Goal: Task Accomplishment & Management: Use online tool/utility

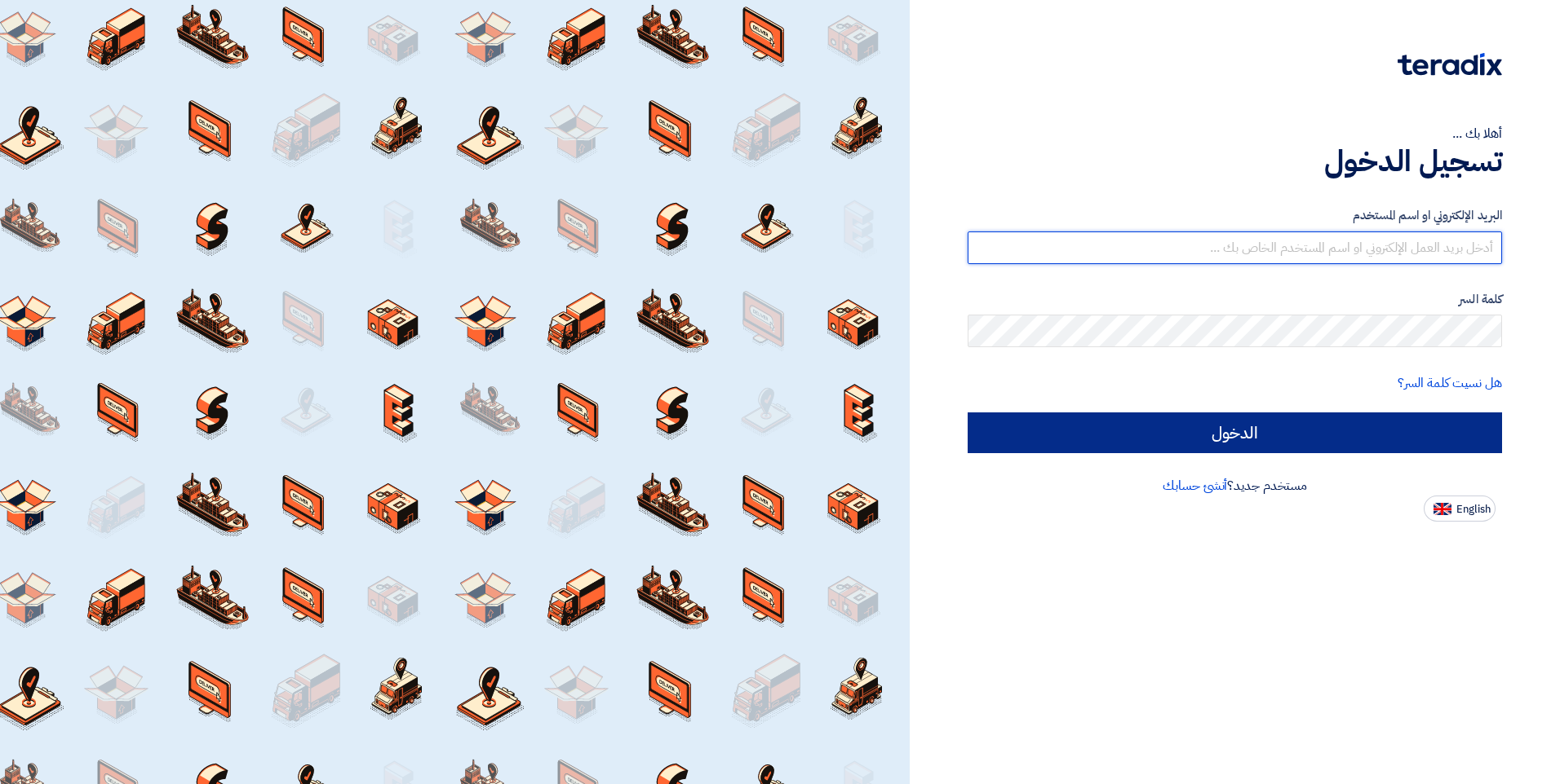
type input "[PERSON_NAME][EMAIL_ADDRESS][DOMAIN_NAME]"
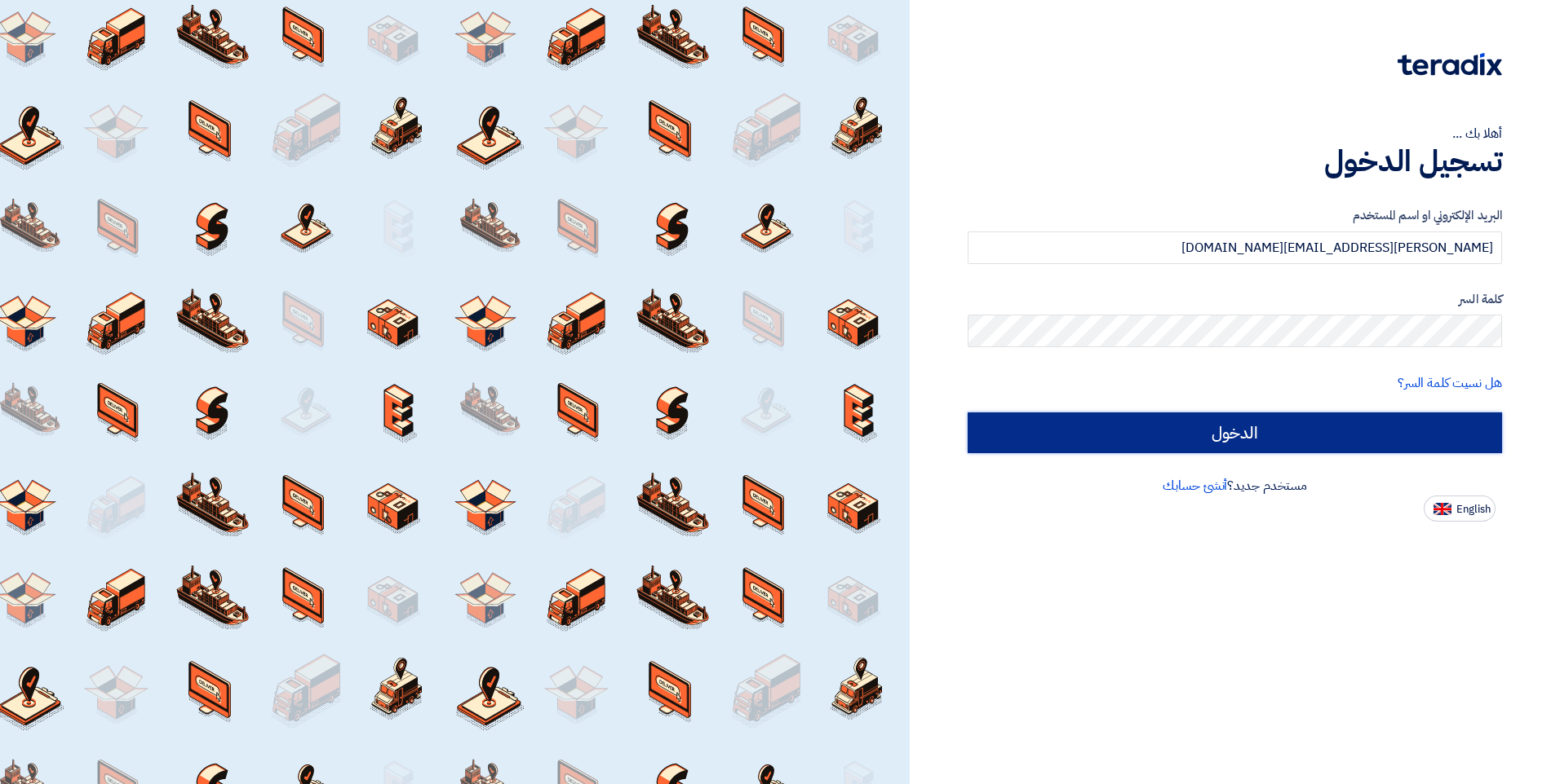
click at [1340, 429] on input "الدخول" at bounding box center [1234, 433] width 534 height 41
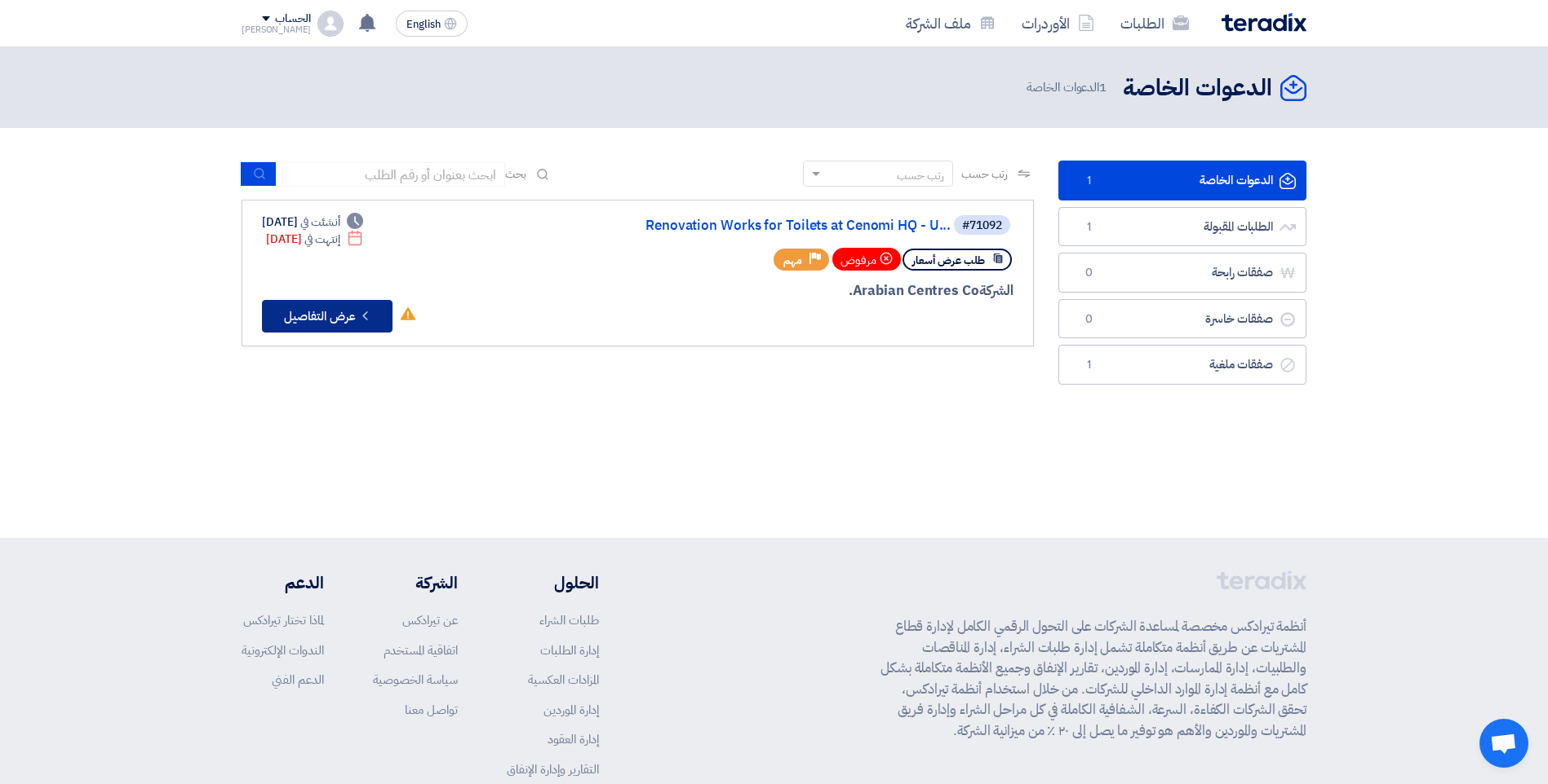
click at [324, 321] on button "Check details عرض التفاصيل" at bounding box center [326, 316] width 131 height 33
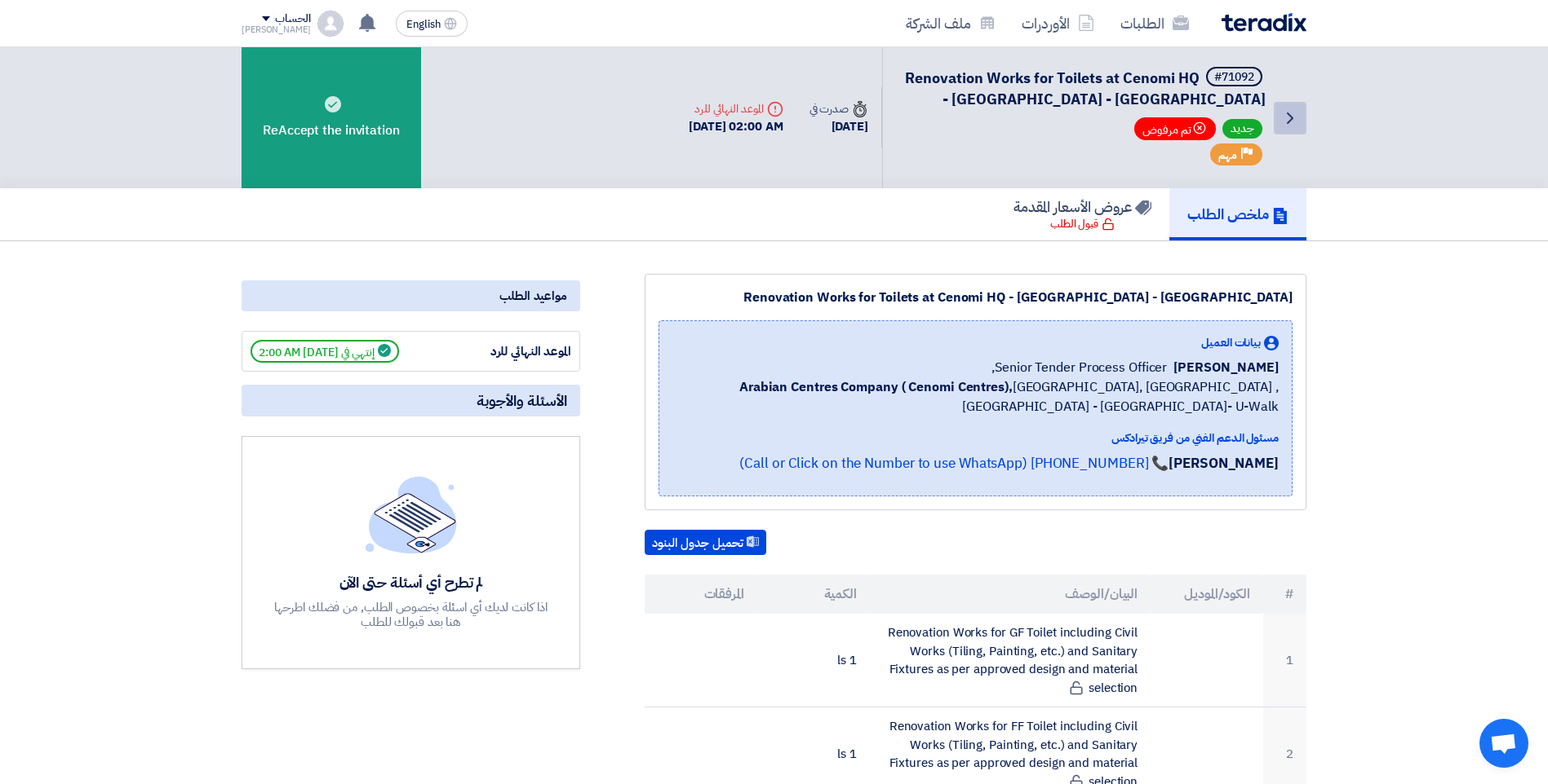
click at [1293, 120] on icon "Back" at bounding box center [1290, 119] width 20 height 20
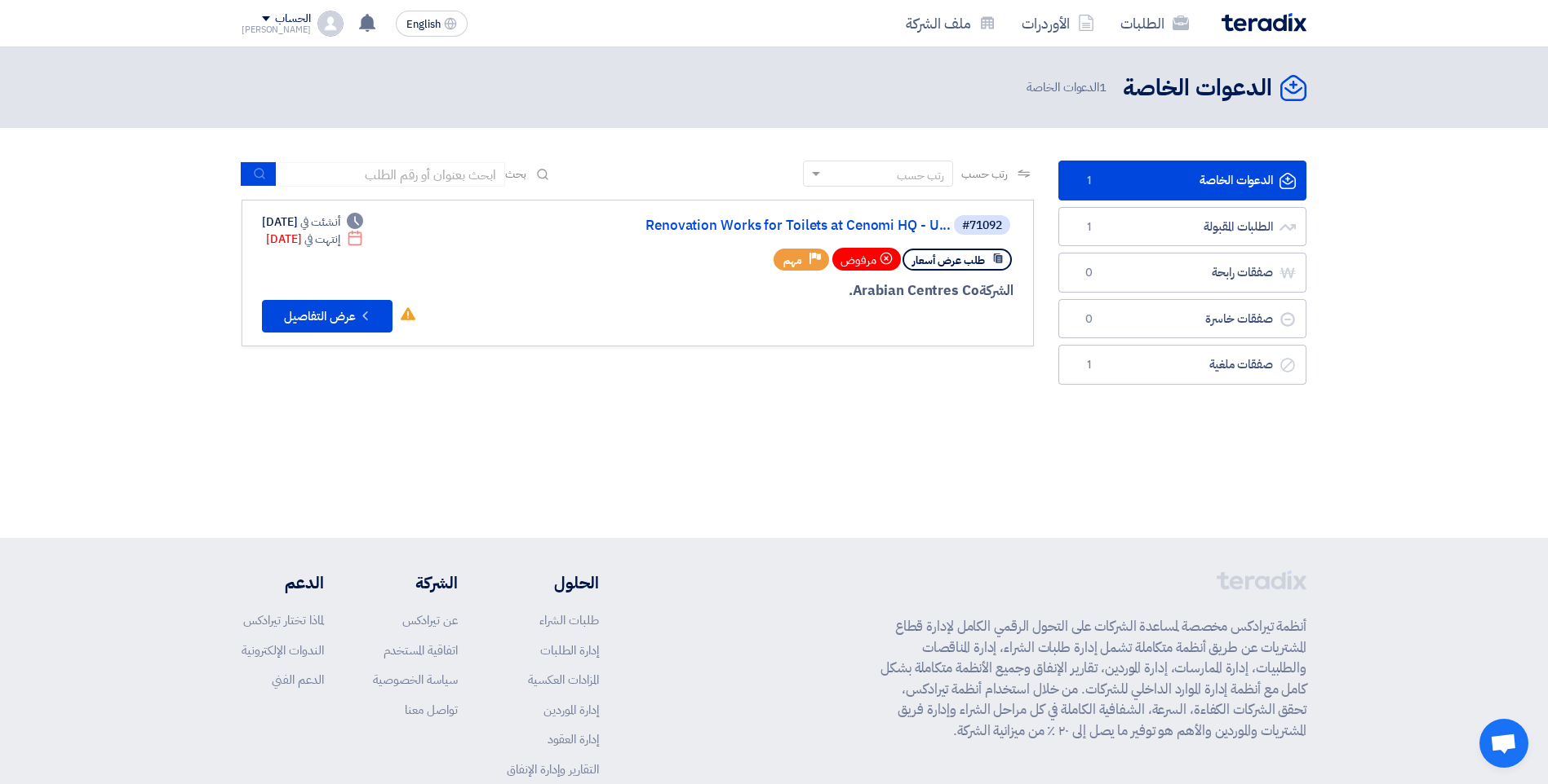
click at [1218, 186] on link "الدعوات الخاصة الدعوات الخاصة 1" at bounding box center [1182, 181] width 248 height 40
click at [1131, 186] on link "الدعوات الخاصة الدعوات الخاصة 1" at bounding box center [1182, 181] width 248 height 40
click at [1191, 221] on link "الطلبات المقبولة الطلبات المقبولة 1" at bounding box center [1182, 227] width 248 height 40
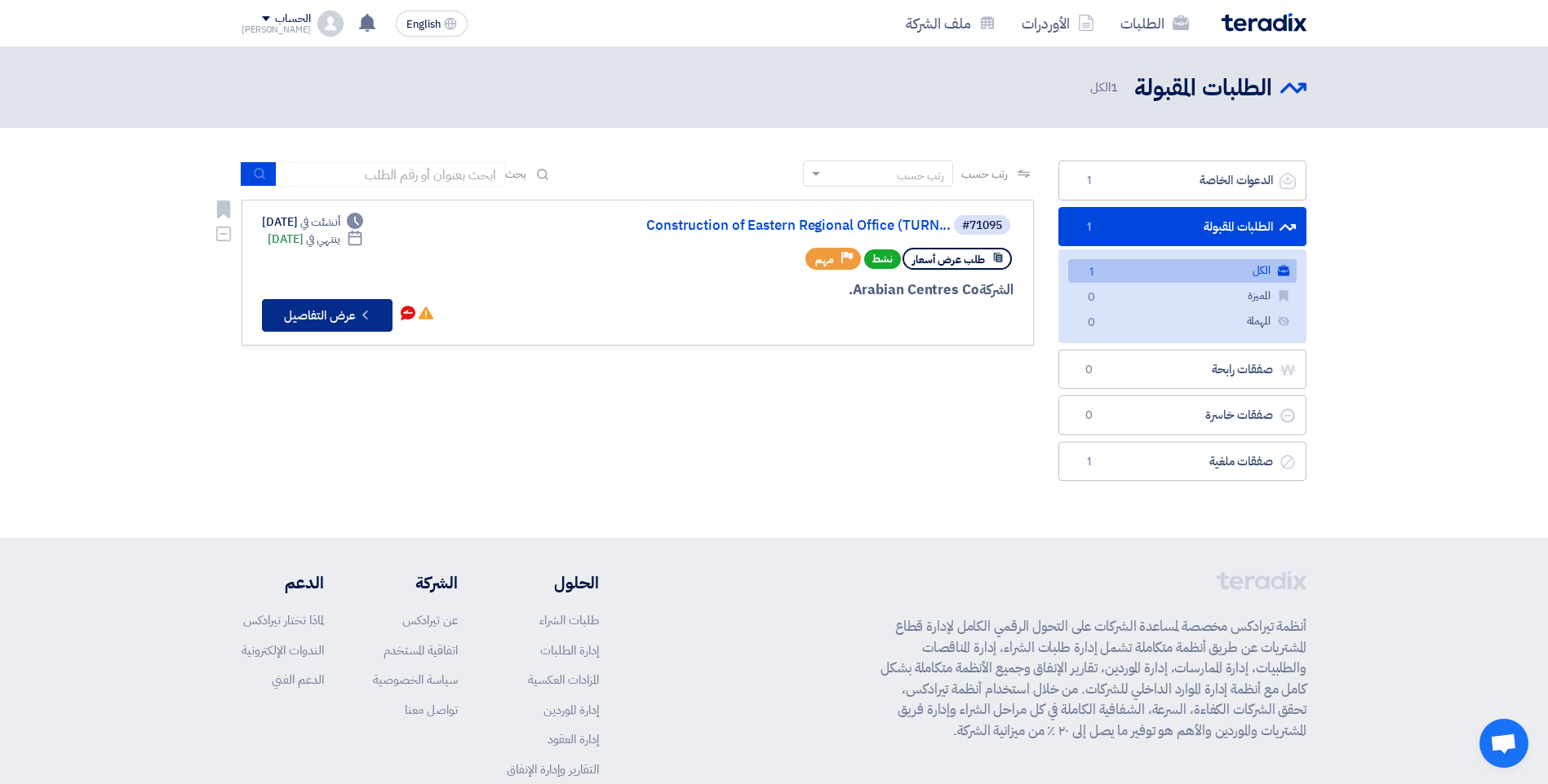
click at [337, 317] on button "Check details عرض التفاصيل" at bounding box center [326, 315] width 131 height 33
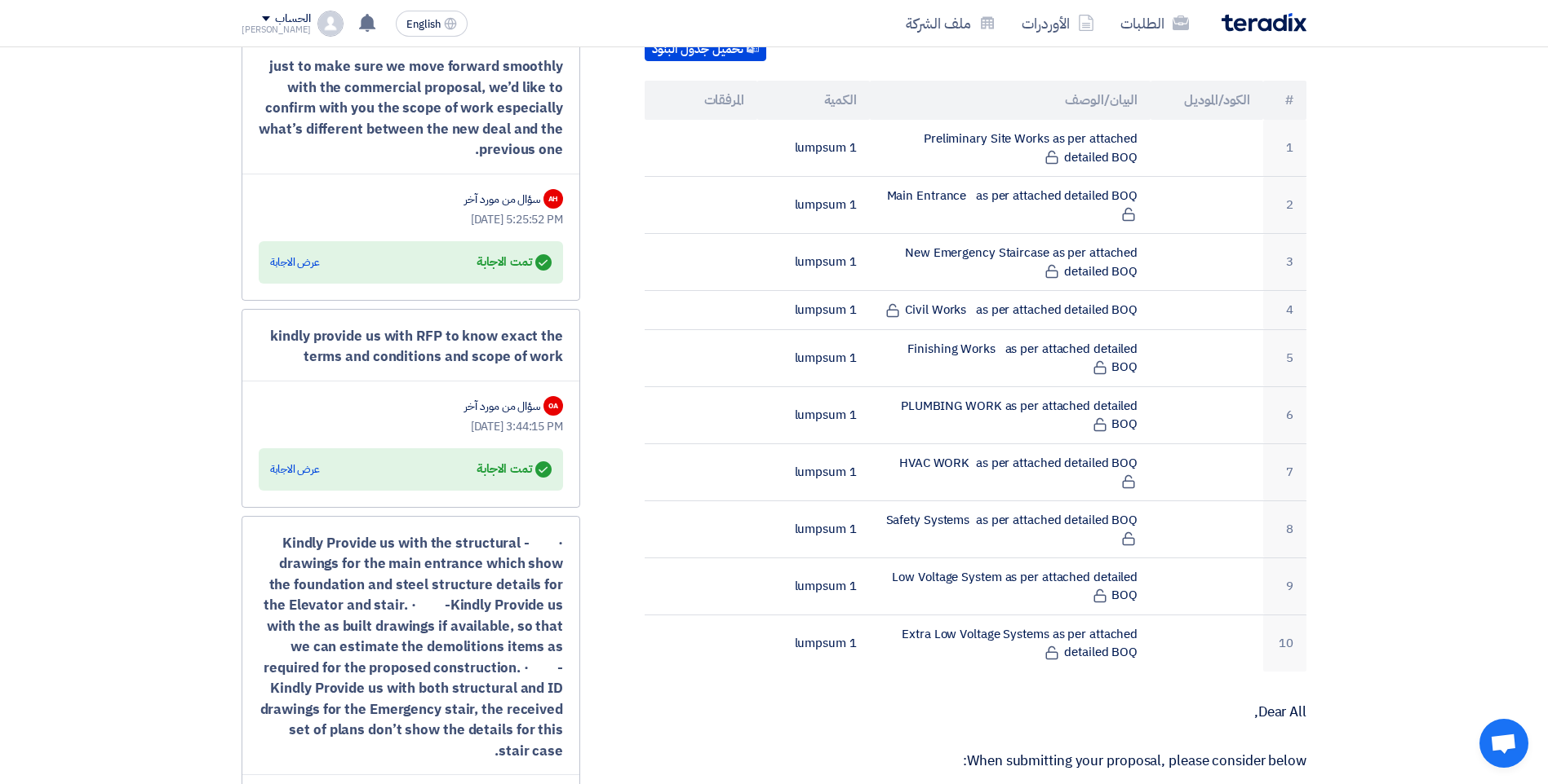
scroll to position [489, 0]
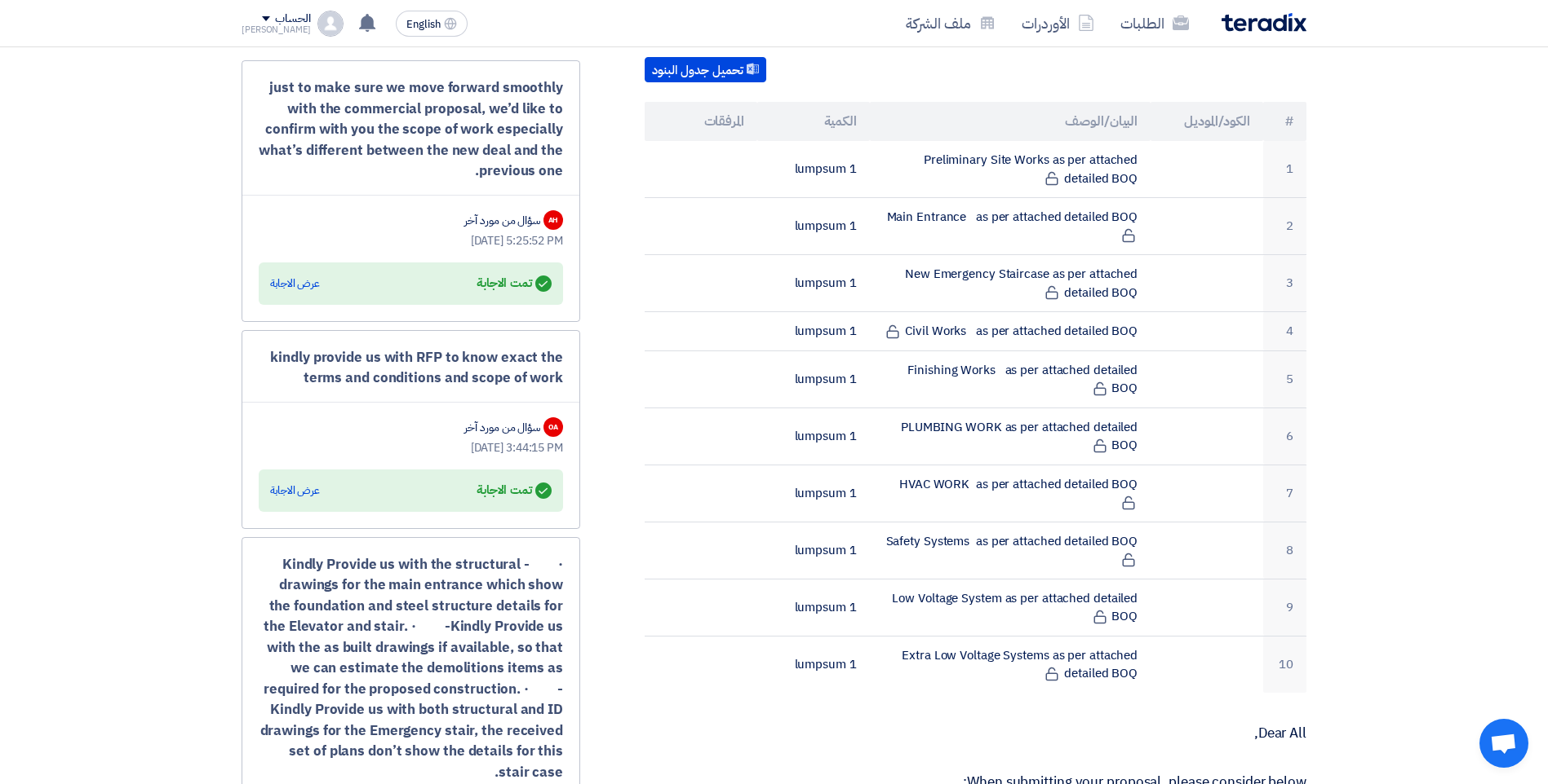
drag, startPoint x: 307, startPoint y: 378, endPoint x: 282, endPoint y: 344, distance: 42.2
click at [282, 344] on div "kindly provide us with RFP to know exact the terms and conditions and scope of …" at bounding box center [410, 429] width 338 height 198
drag, startPoint x: 282, startPoint y: 344, endPoint x: 325, endPoint y: 351, distance: 43.6
copy div "indly provide us with RFP to know exact the terms and conditions and scope of w…"
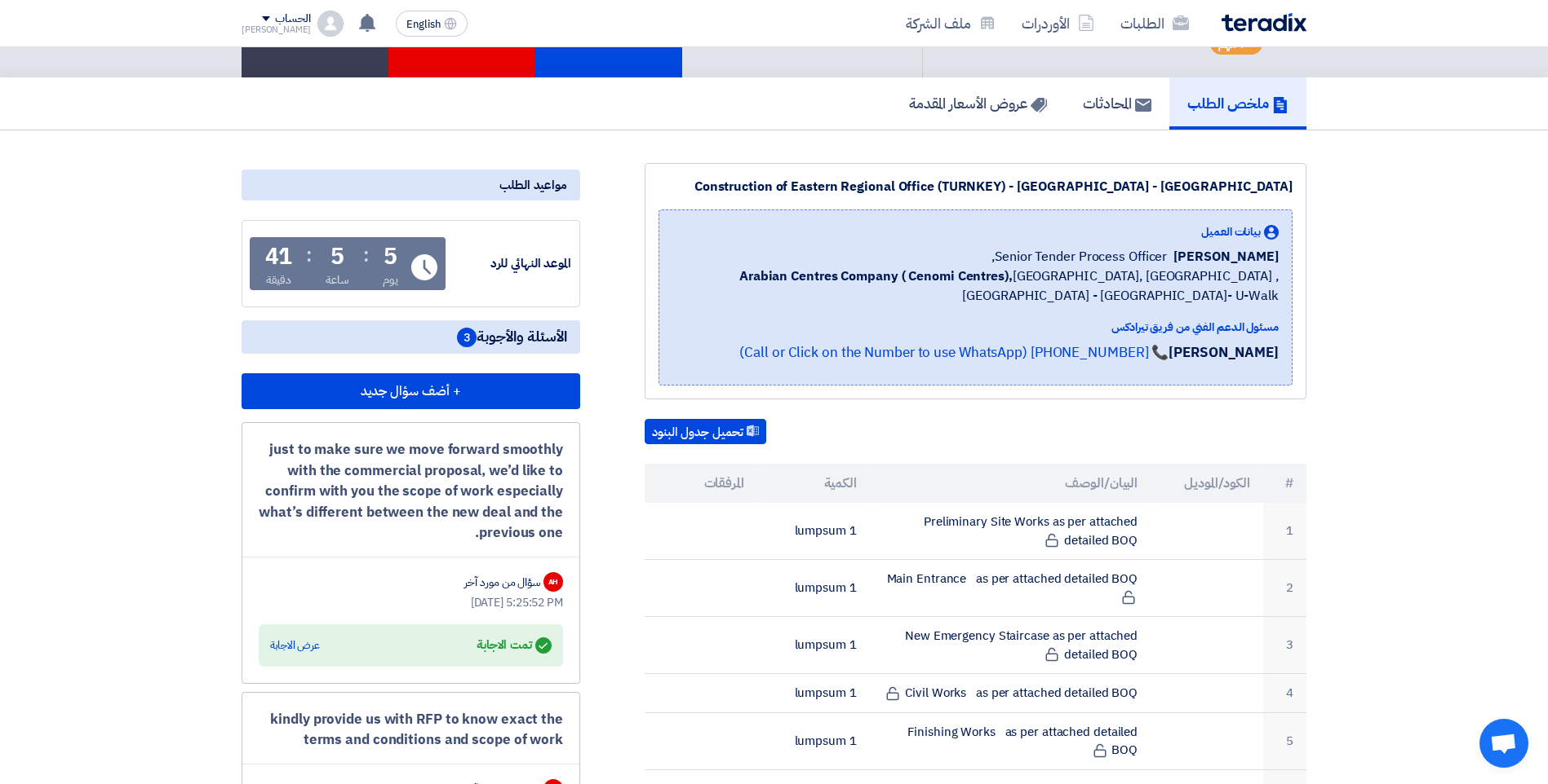
scroll to position [0, 0]
